Goal: Transaction & Acquisition: Subscribe to service/newsletter

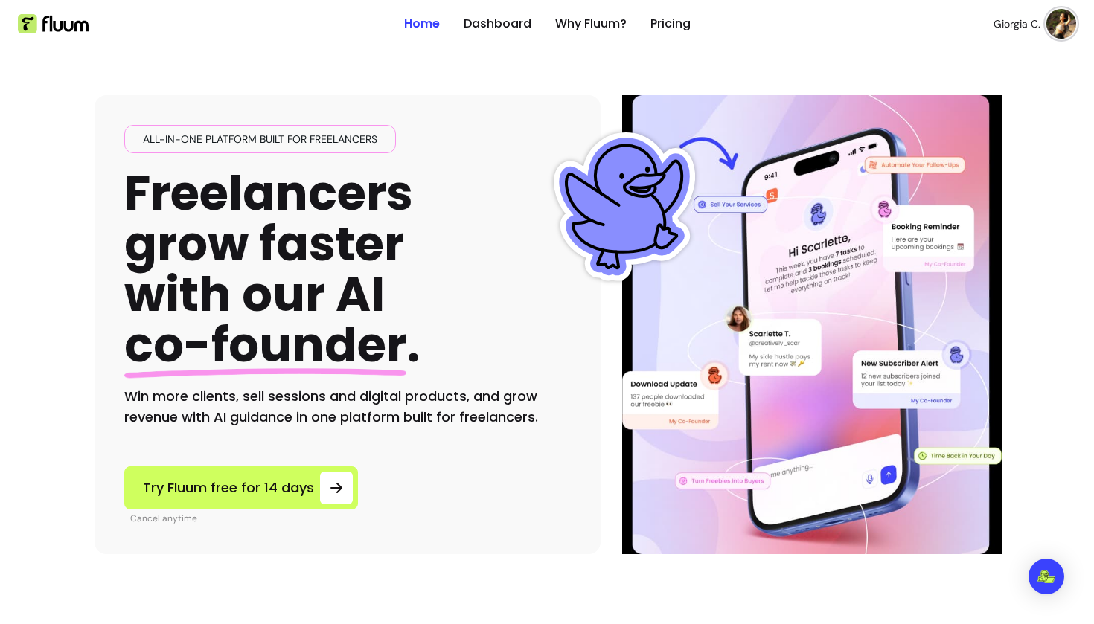
click at [1054, 22] on img at bounding box center [1061, 24] width 30 height 30
click at [979, 130] on span "Log Out" at bounding box center [1008, 136] width 109 height 15
click at [970, 17] on link "Login" at bounding box center [981, 24] width 60 height 28
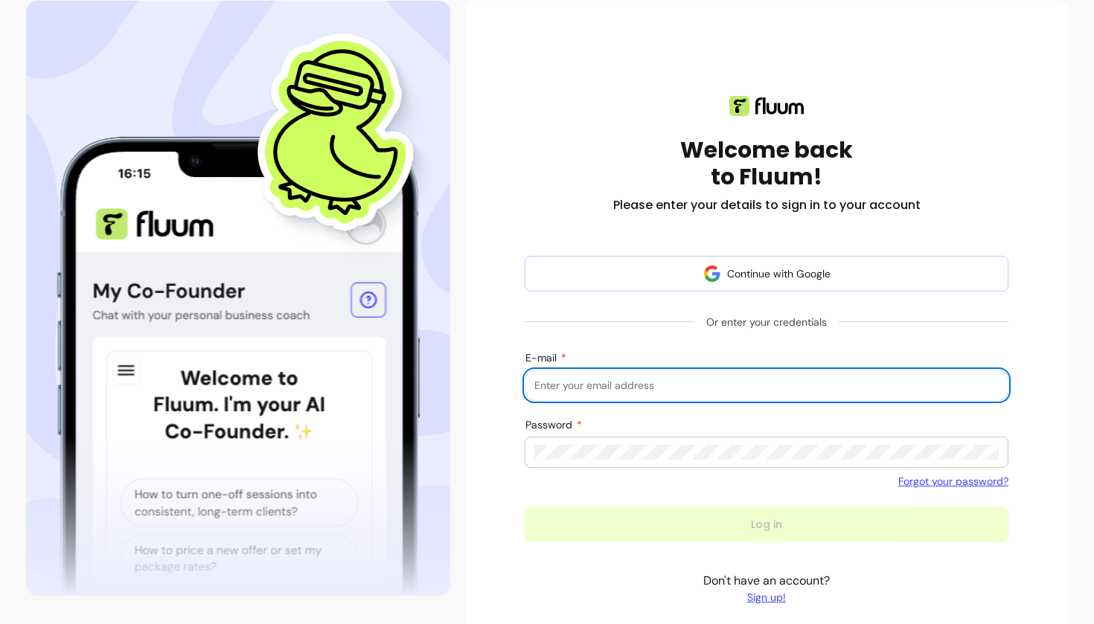
scroll to position [100, 0]
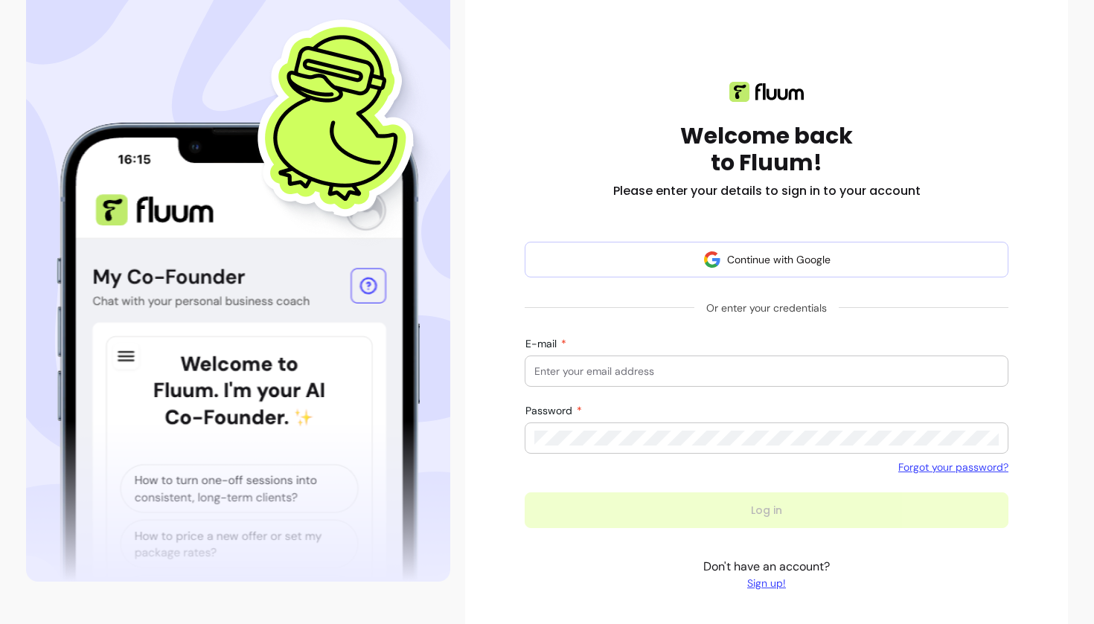
click at [615, 498] on form "Continue with Google Or enter your credentials E-mail Password Forgot your pass…" at bounding box center [766, 385] width 484 height 286
click at [614, 368] on input "E-mail" at bounding box center [766, 371] width 464 height 15
type input "provider@zen-pass.com"
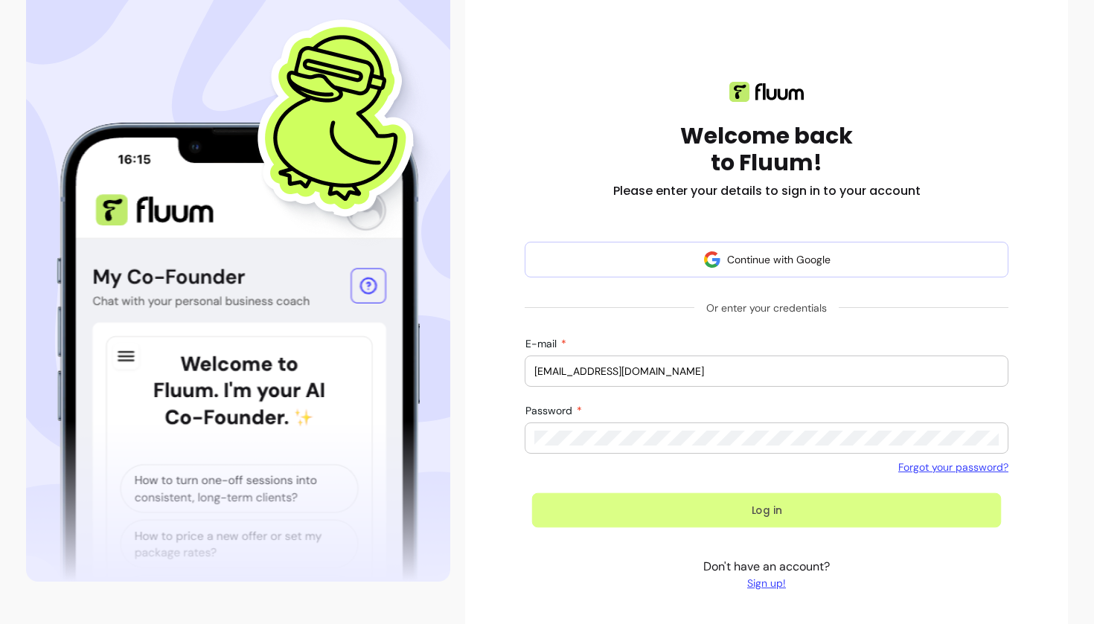
click at [590, 508] on button "Log in" at bounding box center [766, 510] width 469 height 35
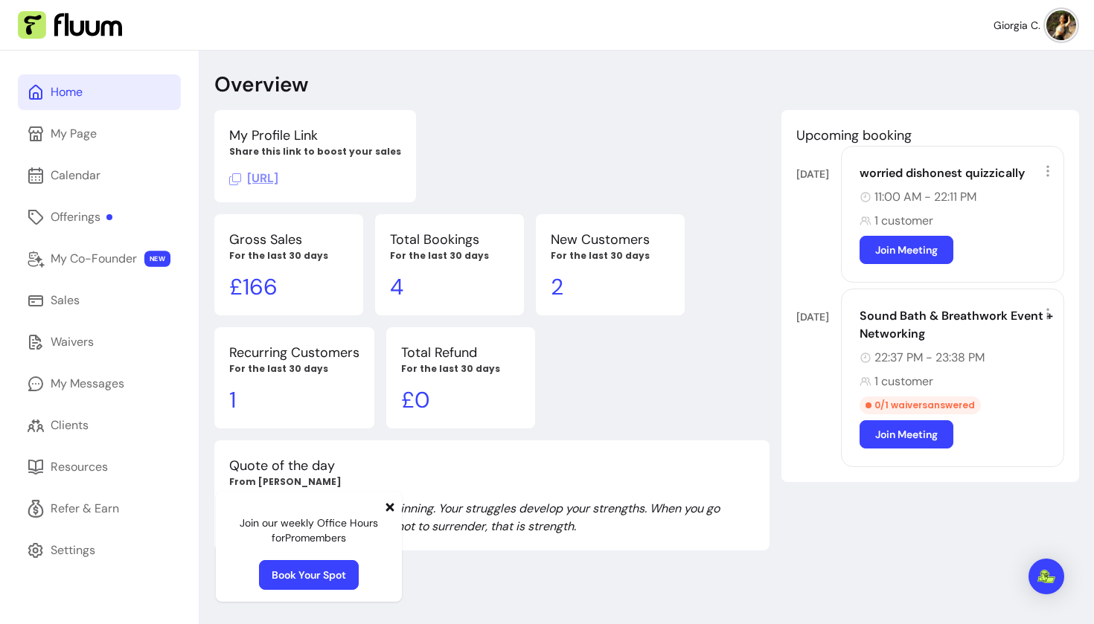
click at [1067, 29] on img at bounding box center [1061, 25] width 30 height 30
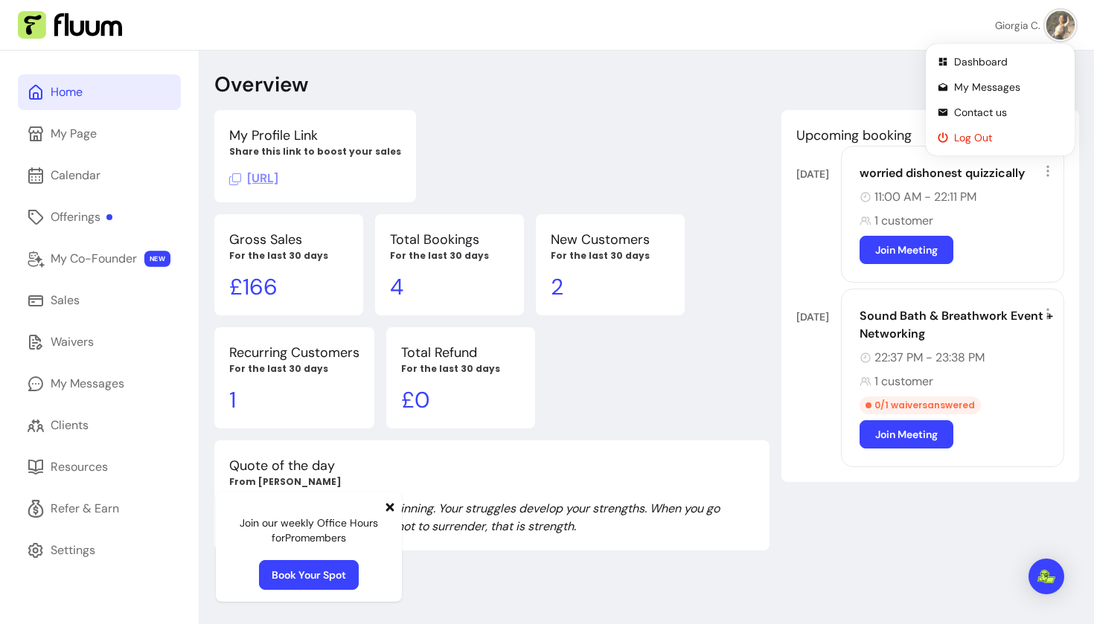
click at [989, 135] on span "Log Out" at bounding box center [1008, 137] width 109 height 15
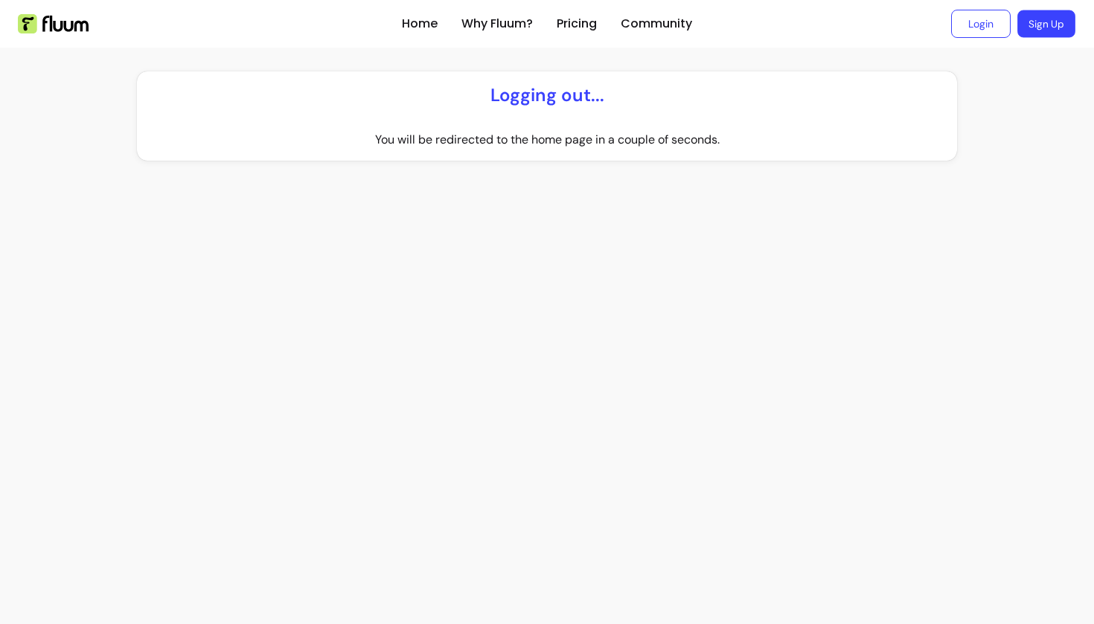
click at [1062, 16] on link "Sign Up" at bounding box center [1046, 24] width 58 height 28
click at [974, 26] on link "Login" at bounding box center [981, 24] width 60 height 28
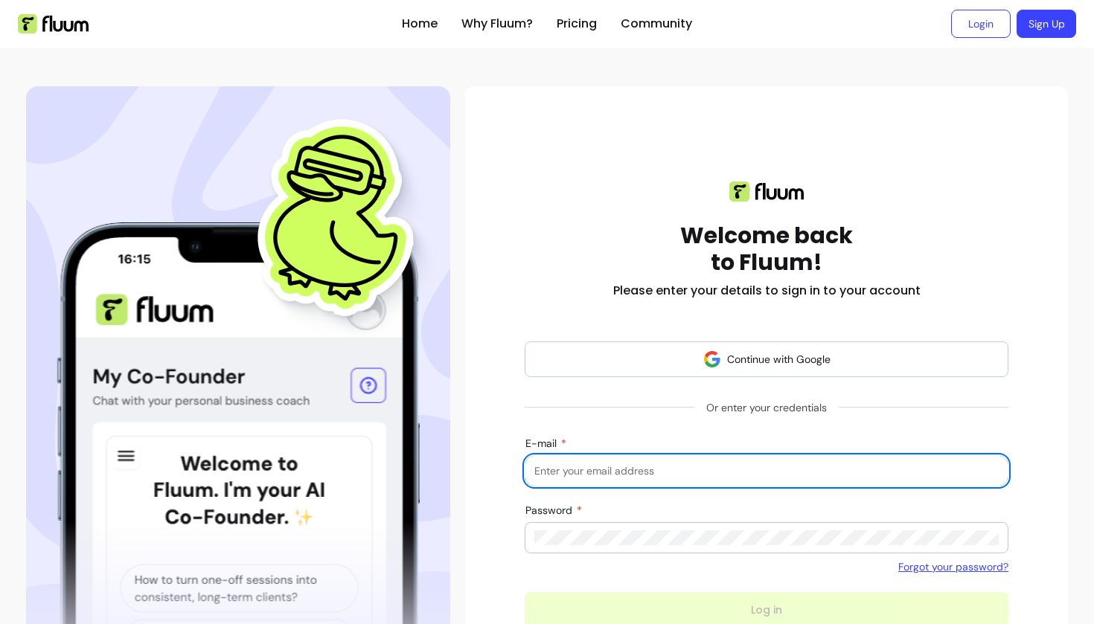
click at [646, 467] on input "E-mail" at bounding box center [766, 470] width 464 height 15
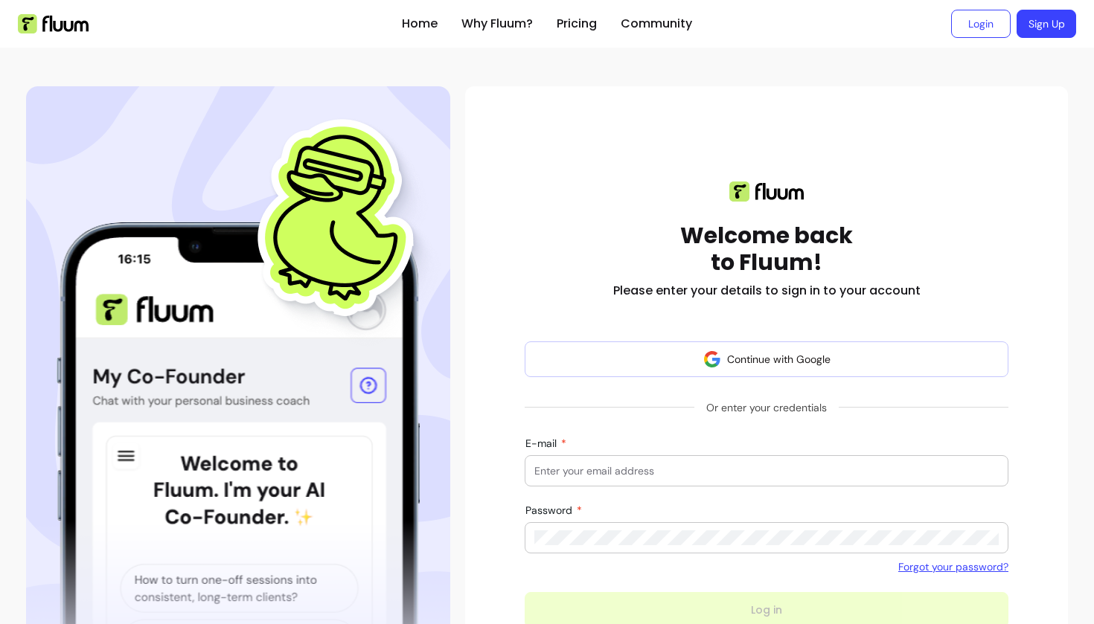
click at [1043, 22] on link "Sign Up" at bounding box center [1046, 24] width 60 height 28
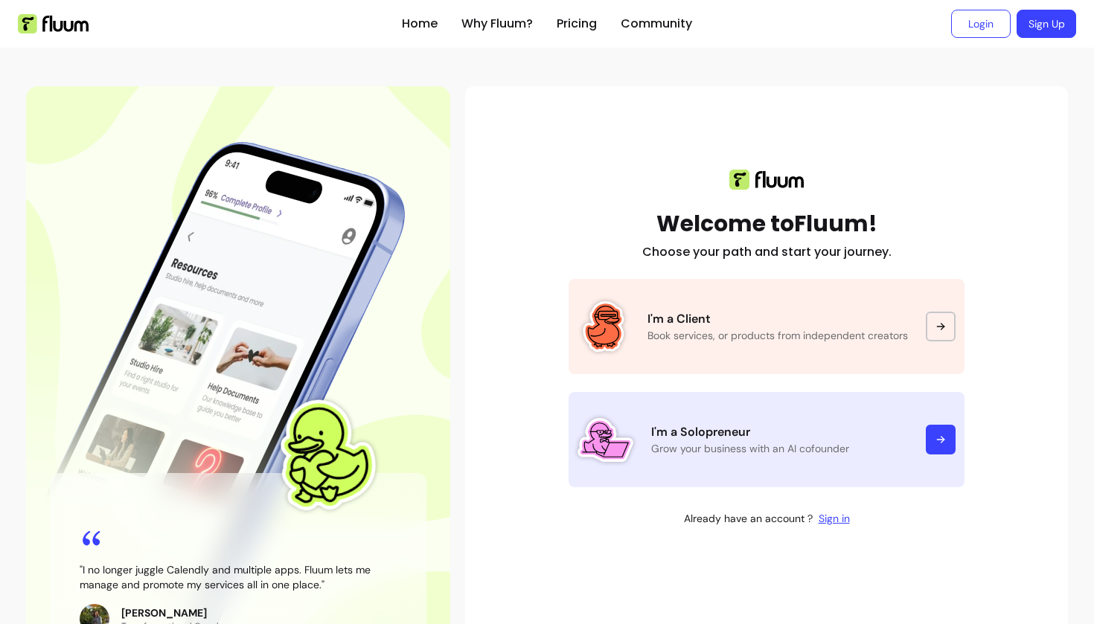
click at [701, 466] on link "I'm a Solopreneur Grow your business with an AI cofounder" at bounding box center [766, 439] width 396 height 95
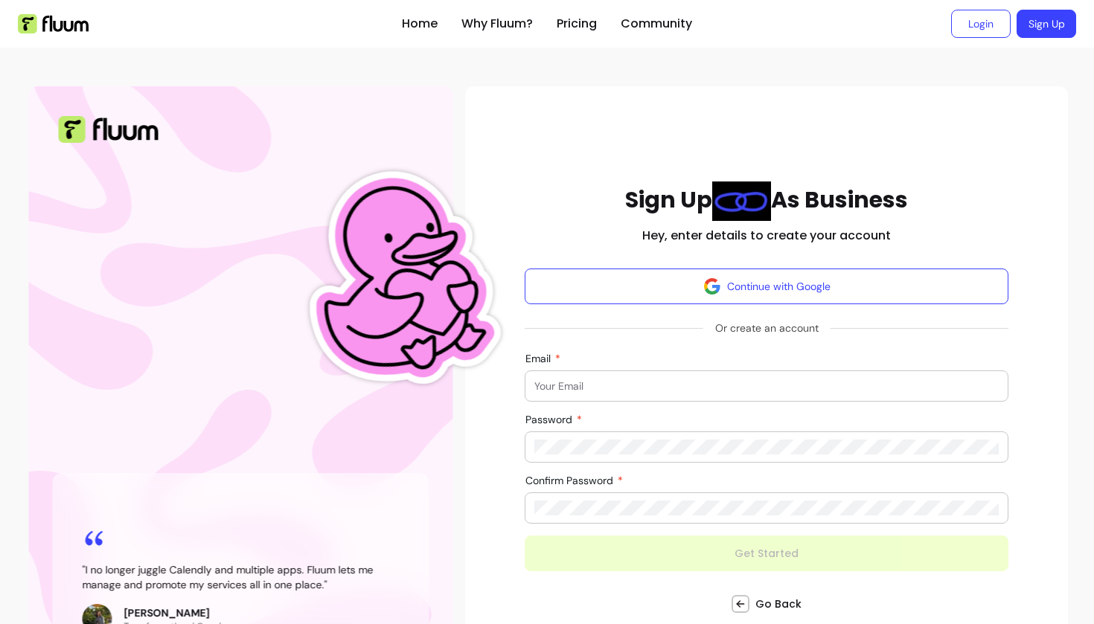
click at [644, 383] on input "Email" at bounding box center [766, 386] width 464 height 15
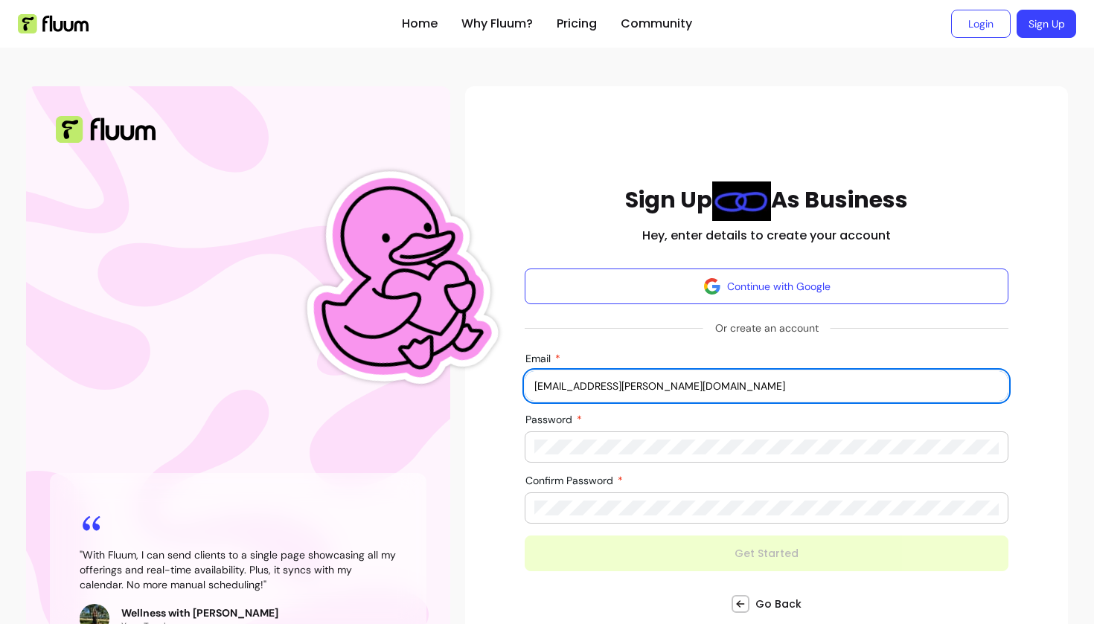
click at [654, 387] on input "morellipedersoli.roberta@gmail.com" at bounding box center [766, 386] width 464 height 15
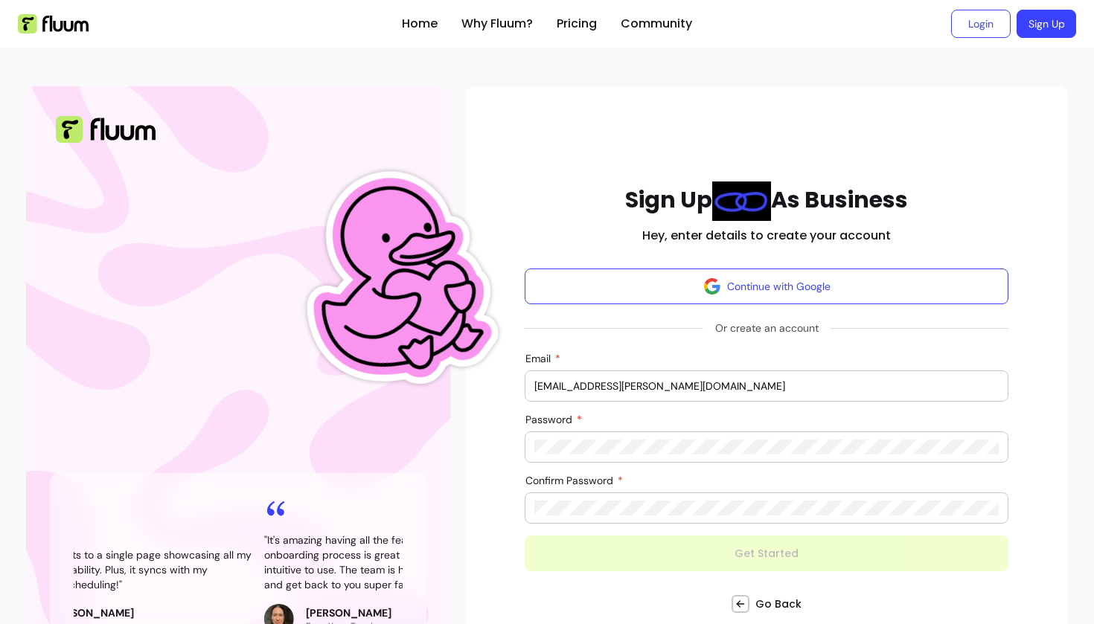
type input "morellipedersoli.roberta+999@gmail.com"
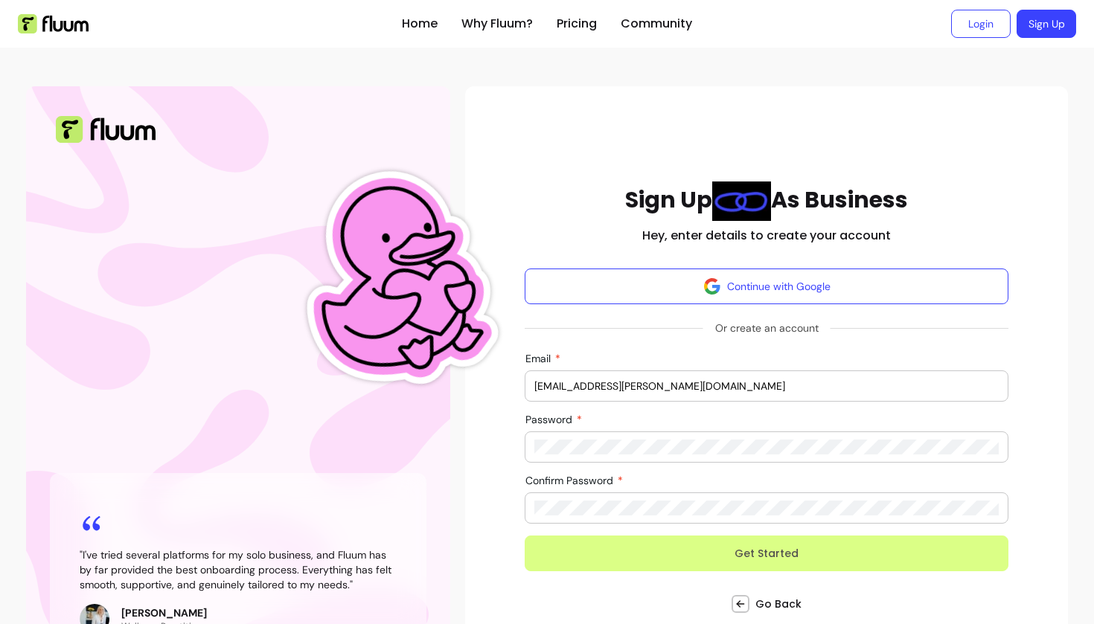
click at [666, 551] on button "Get Started" at bounding box center [766, 554] width 484 height 36
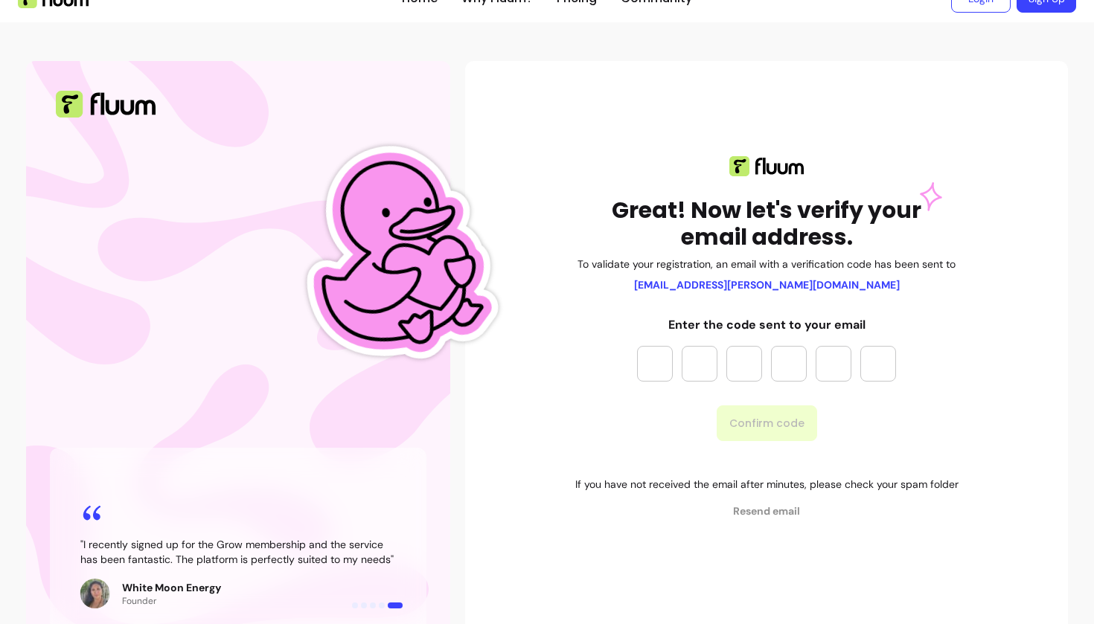
scroll to position [26, 0]
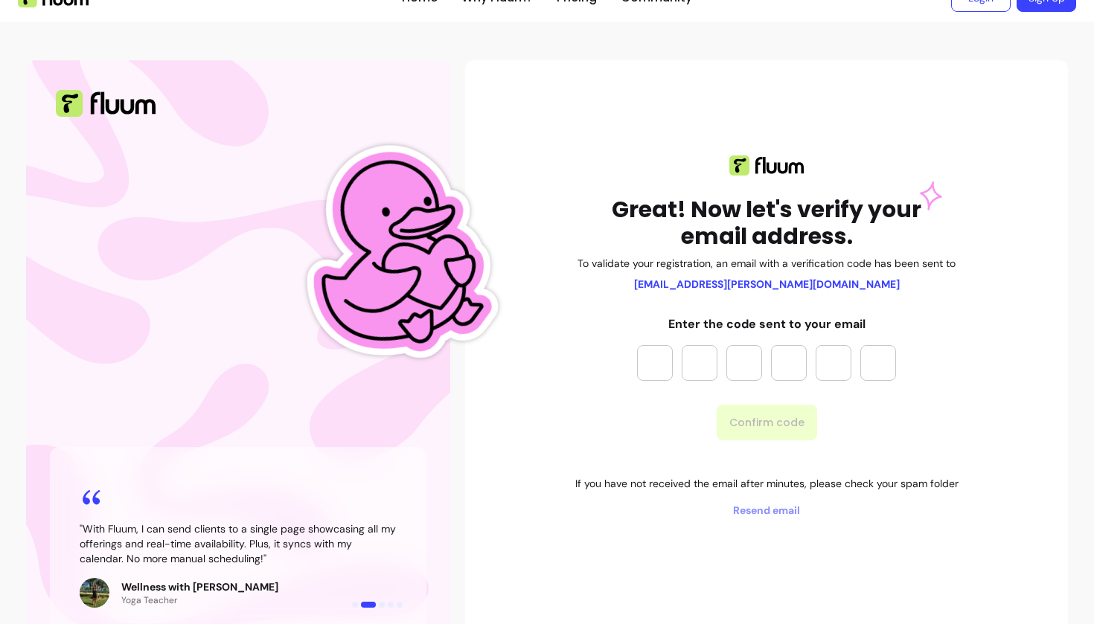
click at [657, 356] on input "Please enter OTP character 1" at bounding box center [655, 363] width 36 height 36
type input "*"
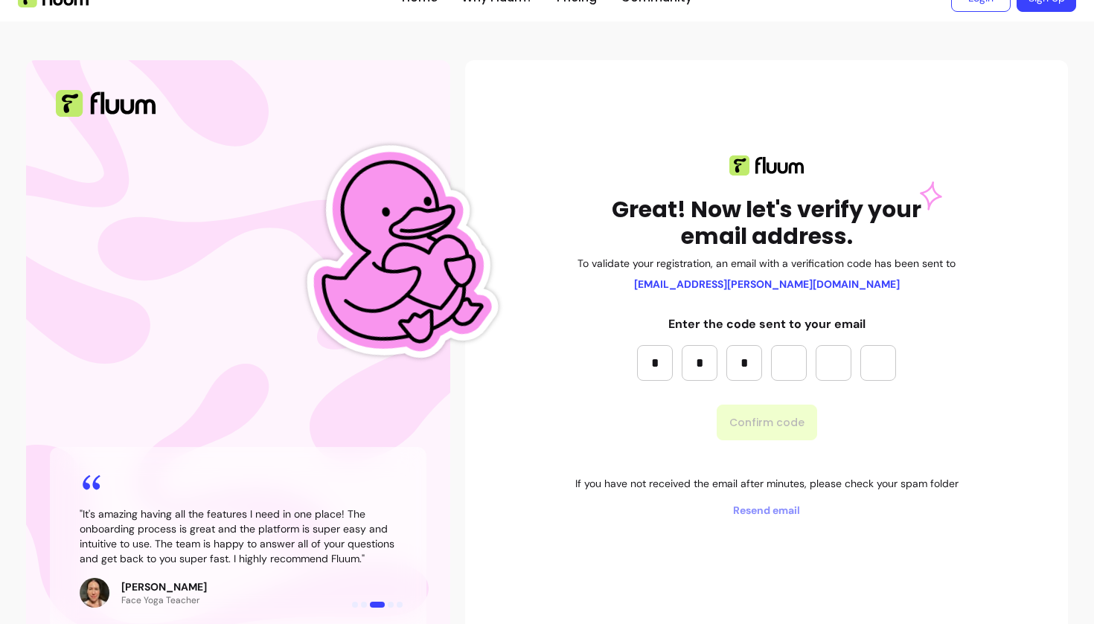
type input "*"
click at [768, 418] on button "Confirm code" at bounding box center [766, 422] width 97 height 35
